Goal: Task Accomplishment & Management: Use online tool/utility

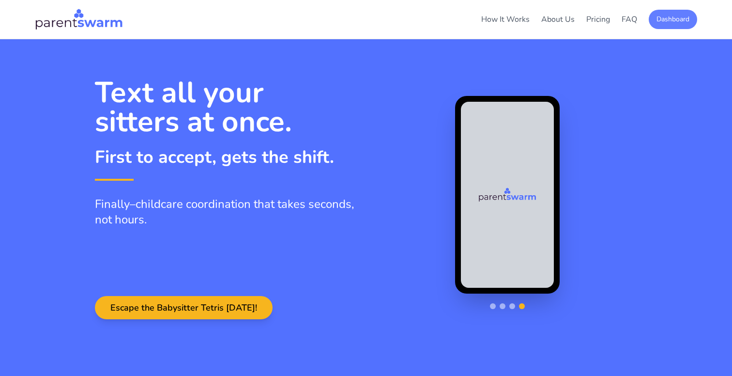
click at [671, 25] on button "Dashboard" at bounding box center [673, 19] width 48 height 19
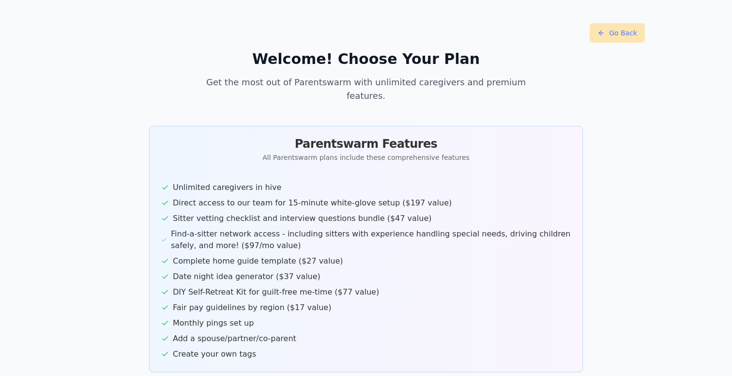
click at [613, 30] on button "Go Back" at bounding box center [617, 32] width 55 height 19
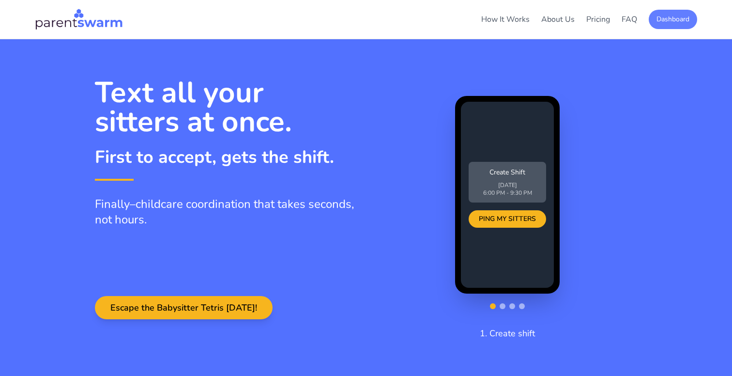
click at [671, 17] on button "Dashboard" at bounding box center [673, 19] width 48 height 19
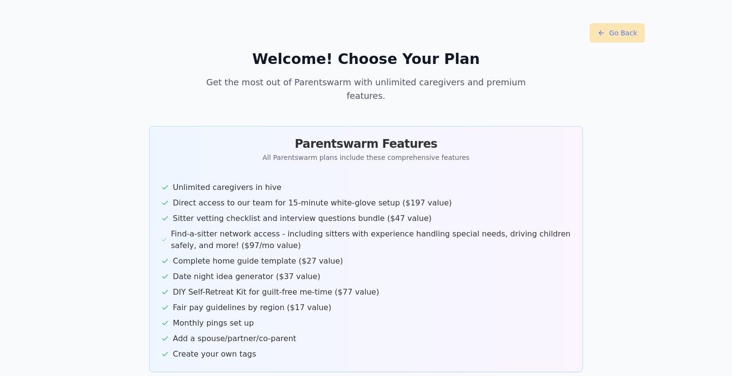
click at [632, 33] on button "Go Back" at bounding box center [617, 32] width 55 height 19
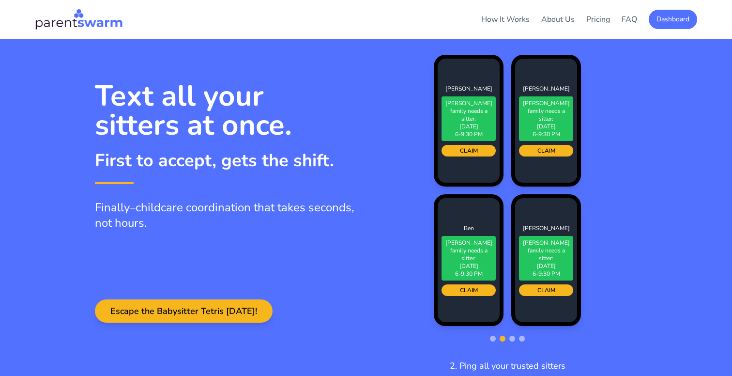
click at [660, 77] on section "Text all your sitters at once. First to accept, gets the shift. Finally–childca…" at bounding box center [366, 208] width 732 height 339
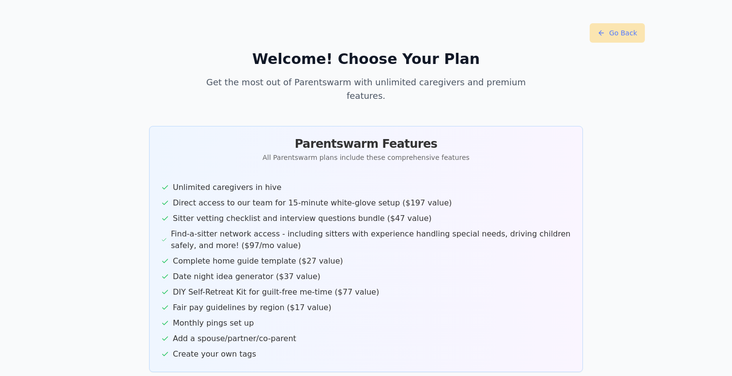
click at [616, 34] on button "Go Back" at bounding box center [617, 32] width 55 height 19
